Goal: Transaction & Acquisition: Purchase product/service

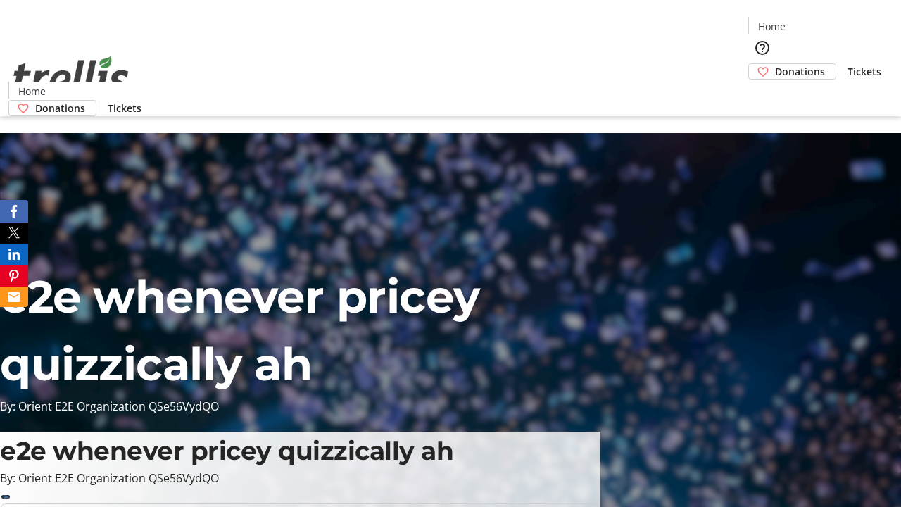
click at [775, 64] on span "Donations" at bounding box center [800, 71] width 50 height 15
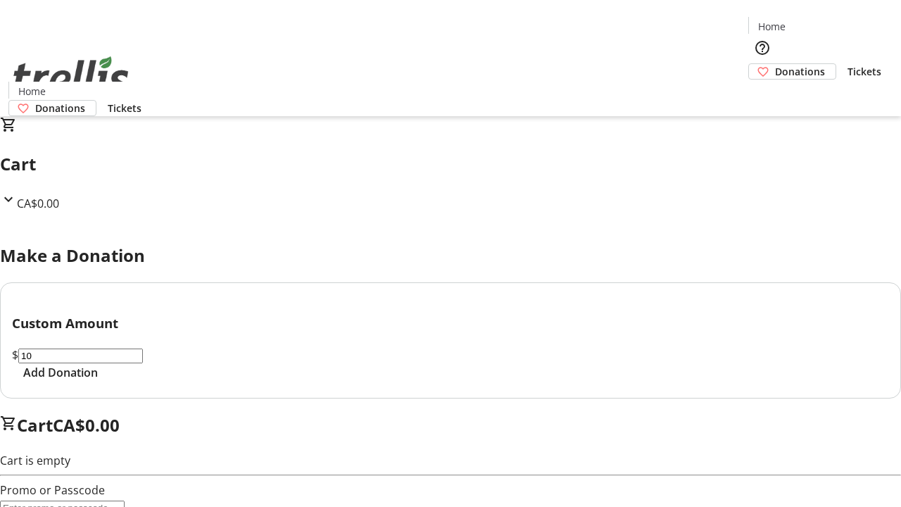
click at [98, 381] on span "Add Donation" at bounding box center [60, 372] width 75 height 17
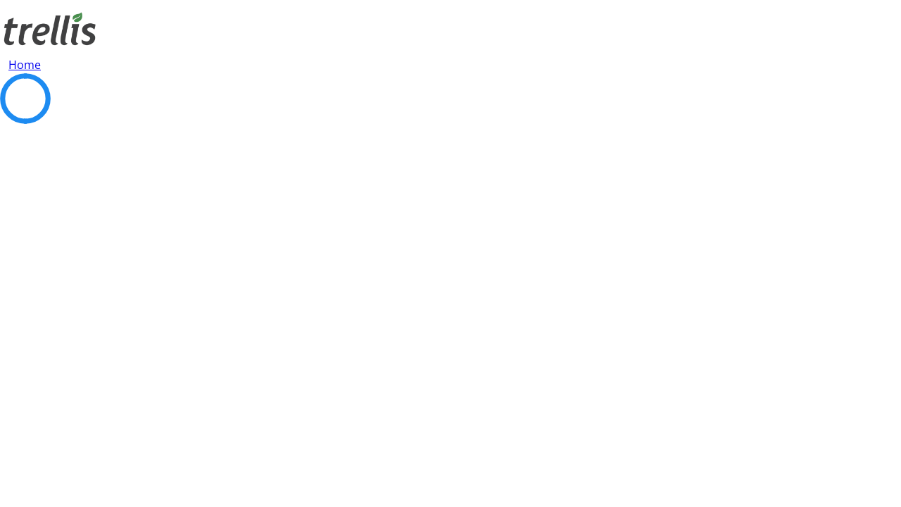
select select "CA"
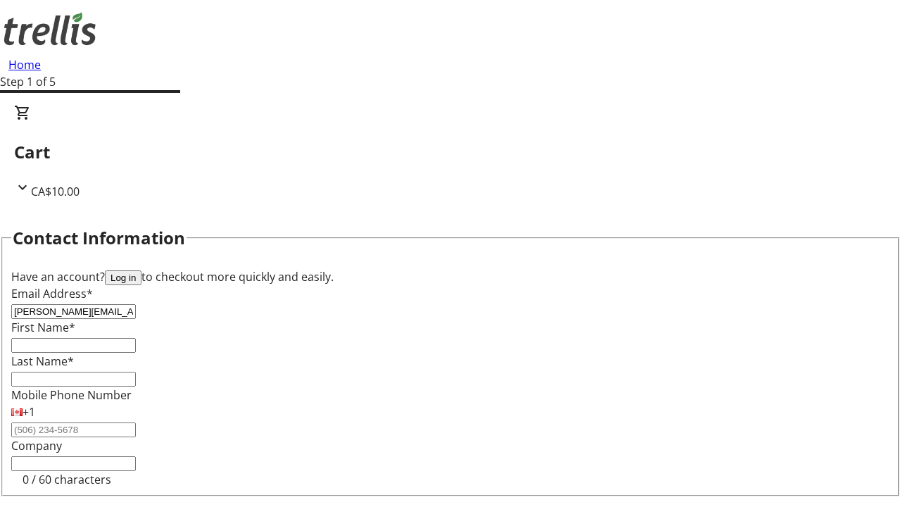
type input "[PERSON_NAME][EMAIL_ADDRESS][DOMAIN_NAME]"
type input "[PERSON_NAME]"
type input "[STREET_ADDRESS][PERSON_NAME]"
type input "Kelowna"
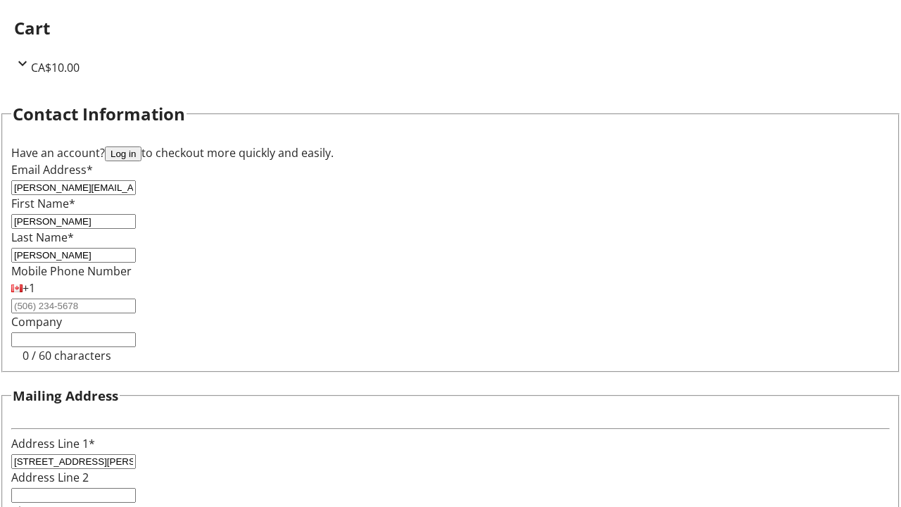
select select "BC"
type input "Kelowna"
type input "V1Y 0C2"
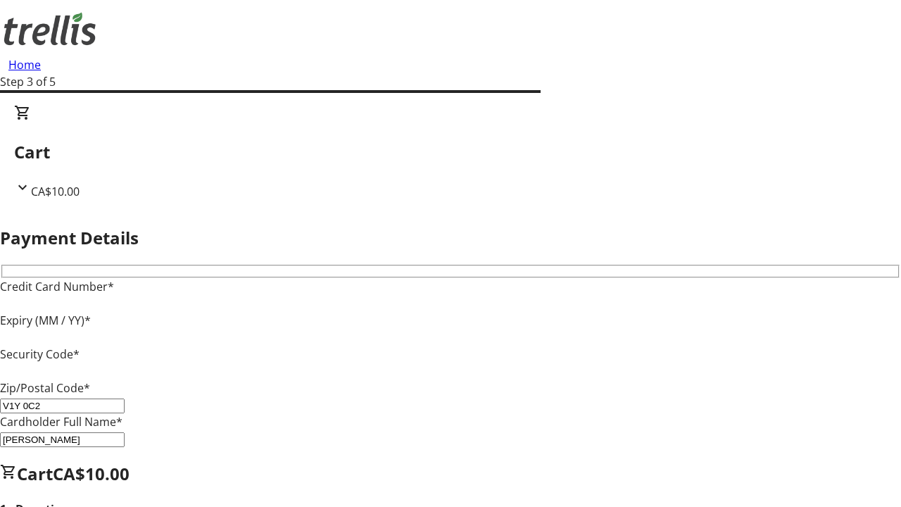
type input "V1Y 0C2"
